Goal: Task Accomplishment & Management: Complete application form

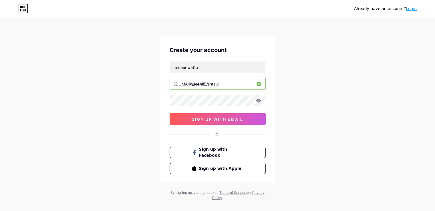
click at [258, 100] on icon at bounding box center [258, 101] width 5 height 4
click at [259, 101] on icon at bounding box center [258, 101] width 5 height 4
click at [258, 99] on icon at bounding box center [258, 101] width 5 height 4
click at [234, 119] on span "sign up with email" at bounding box center [217, 119] width 51 height 5
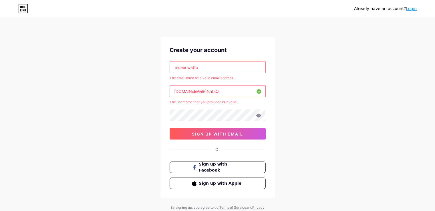
click at [232, 64] on input "mueenwatto" at bounding box center [217, 66] width 95 height 11
click at [217, 66] on input "mueenwatto" at bounding box center [217, 66] width 95 height 11
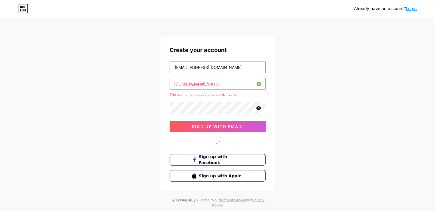
type input "[EMAIL_ADDRESS][DOMAIN_NAME]"
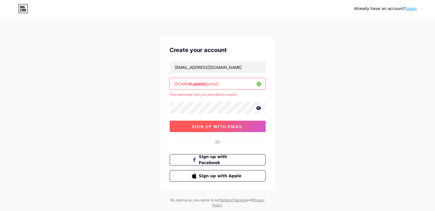
click at [185, 122] on button "sign up with email" at bounding box center [217, 126] width 96 height 11
click at [254, 83] on input "mueenmushtaQ" at bounding box center [217, 83] width 95 height 11
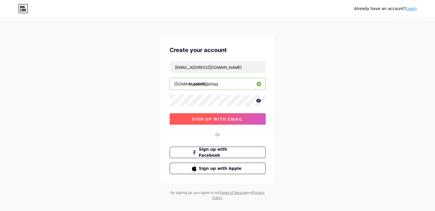
type input "mueenmushtaq"
click at [219, 114] on button "sign up with email" at bounding box center [217, 118] width 96 height 11
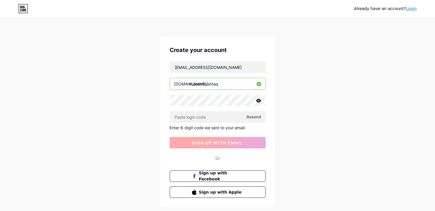
click at [219, 115] on input "text" at bounding box center [217, 116] width 95 height 11
click at [260, 115] on span "Resend" at bounding box center [253, 117] width 15 height 6
click at [253, 114] on span "Resend" at bounding box center [253, 117] width 15 height 6
